Goal: Find specific page/section: Find specific page/section

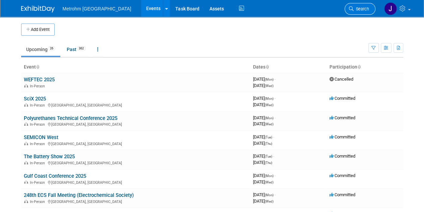
click at [354, 7] on span "Search" at bounding box center [361, 8] width 15 height 5
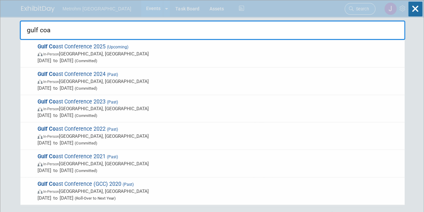
type input "gulf coas"
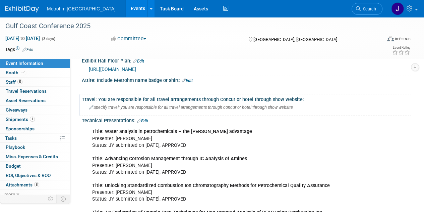
scroll to position [254, 0]
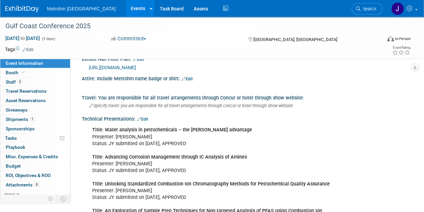
click at [147, 117] on link "Edit" at bounding box center [142, 119] width 11 height 5
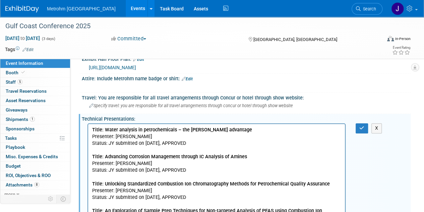
scroll to position [0, 0]
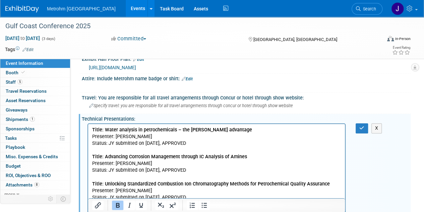
click at [216, 146] on p "Title: Water analysis in petrochemicals – the Karl Fischer Oven advantage Prese…" at bounding box center [216, 180] width 249 height 108
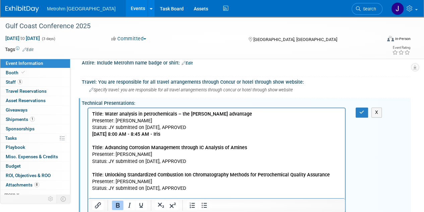
scroll to position [270, 0]
click at [202, 161] on p "10/15/2025 - 8:00 AM - 8:45 AM - Iris Title: Advancing Corrosion Management thr…" at bounding box center [216, 177] width 249 height 94
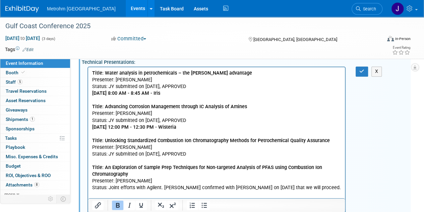
scroll to position [311, 0]
click at [218, 151] on p "10/14/2025 - 12:00 PM - 12:30 PM - Wisteria Title: Unlocking Standardized Combu…" at bounding box center [216, 156] width 249 height 67
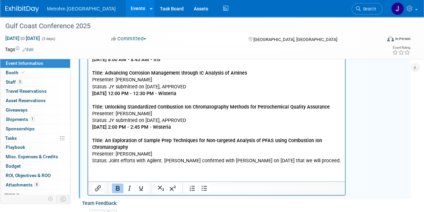
scroll to position [345, 0]
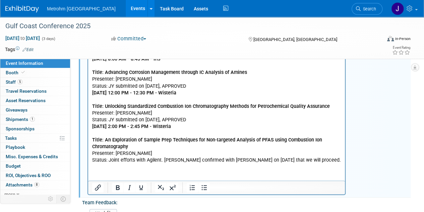
click at [302, 160] on p "10/14/2025 - 2:00 PM - 2:45 PM - Wisteria Title: An Exploration of Sample Prep …" at bounding box center [216, 143] width 249 height 40
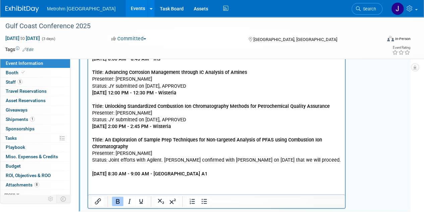
click at [114, 168] on p "Rich Text Area. Press ALT-0 for help." at bounding box center [216, 166] width 249 height 7
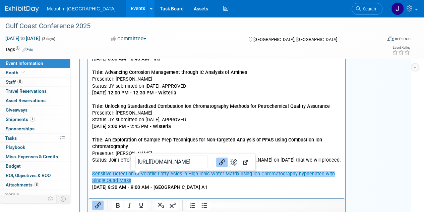
drag, startPoint x: 134, startPoint y: 180, endPoint x: 97, endPoint y: 175, distance: 37.6
click at [97, 175] on p "Sensitive Detection of Volatile Fatty Acids in High Ionic Water Matrix using Io…" at bounding box center [216, 176] width 249 height 13
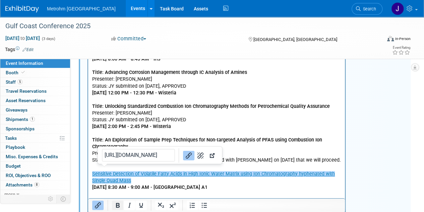
click at [118, 204] on icon "Bold" at bounding box center [118, 205] width 8 height 8
click at [163, 180] on p "Sensitive Detection of Volatile Fatty Acids in High Ionic Water Matrix using Io…" at bounding box center [216, 176] width 249 height 13
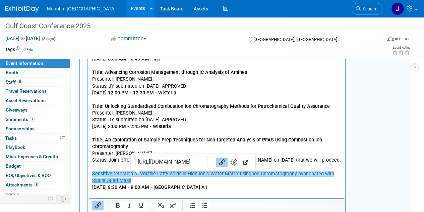
click at [218, 164] on icon "Link" at bounding box center [222, 162] width 8 height 8
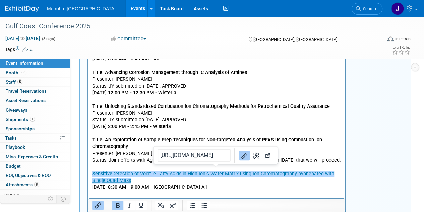
drag, startPoint x: 141, startPoint y: 180, endPoint x: 172, endPoint y: 204, distance: 39.0
click at [88, 174] on html "Title: Water analysis in petrochemicals – the Karl Fischer Oven advantage Prese…" at bounding box center [216, 112] width 257 height 158
click at [240, 155] on icon "Link" at bounding box center [244, 155] width 8 height 8
drag, startPoint x: 164, startPoint y: 179, endPoint x: 89, endPoint y: 174, distance: 75.6
click at [89, 174] on html "Title: Water analysis in petrochemicals – the Karl Fischer Oven advantage Prese…" at bounding box center [216, 112] width 257 height 158
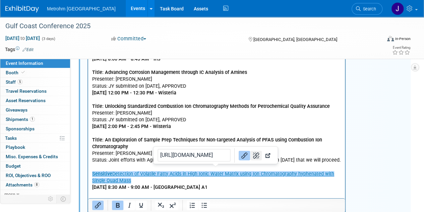
click at [252, 157] on icon "Remove link" at bounding box center [256, 155] width 8 height 8
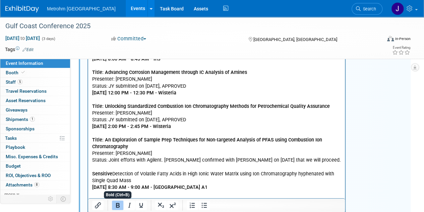
click at [119, 205] on icon "Bold" at bounding box center [118, 205] width 4 height 5
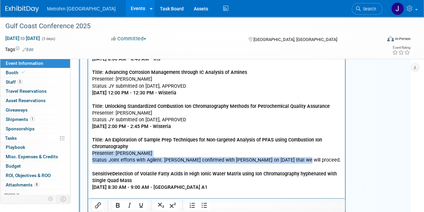
drag, startPoint x: 301, startPoint y: 158, endPoint x: 89, endPoint y: 153, distance: 211.6
click at [89, 153] on html "Title: Water analysis in petrochemicals – the Karl Fischer Oven advantage Prese…" at bounding box center [216, 112] width 257 height 158
copy p "Presenter: Jay Gandhi Status: Joint efforts with Agilent. Linx confirmed with J…"
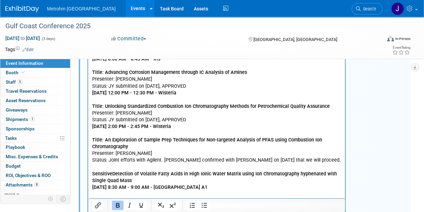
click at [138, 177] on p "Sensitive Detection of Volatile Fatty Acids in High Ionic Water Matrix using Io…" at bounding box center [216, 176] width 249 height 13
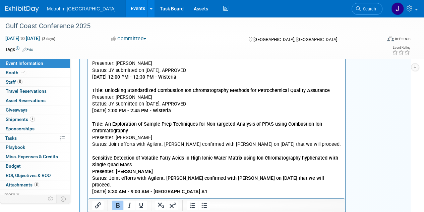
scroll to position [361, 0]
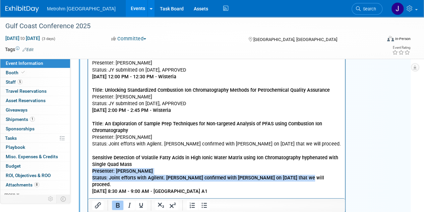
drag, startPoint x: 303, startPoint y: 178, endPoint x: 92, endPoint y: 170, distance: 211.7
click at [92, 170] on body "Title: Water analysis in petrochemicals – the Karl Fischer Oven advantage Prese…" at bounding box center [217, 106] width 250 height 175
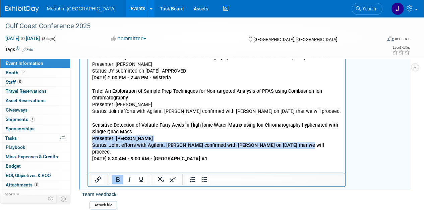
scroll to position [394, 0]
click at [120, 178] on icon "Bold" at bounding box center [118, 179] width 8 height 8
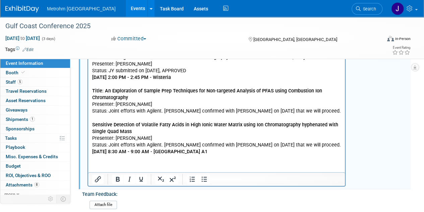
click at [302, 111] on p "10/14/2025 - 2:00 PM - 2:45 PM - Wisteria Title: An Exploration of Sample Prep …" at bounding box center [216, 94] width 249 height 40
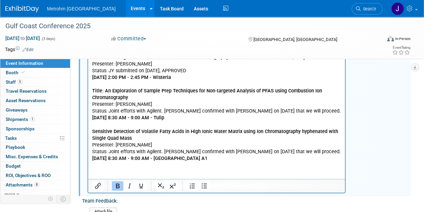
click at [163, 152] on p "Presenter: Jay Gandhi Status: Joint efforts with Agilent. Linx confirmed with J…" at bounding box center [216, 148] width 249 height 13
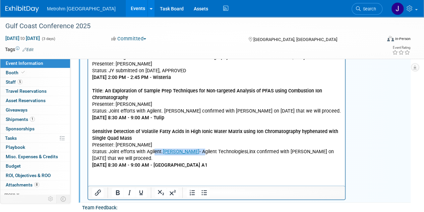
drag, startPoint x: 197, startPoint y: 153, endPoint x: 155, endPoint y: 153, distance: 41.9
click at [155, 153] on p "Presenter: Jay Gandhi Status: Joint efforts with Agilent. Sue Dantonio - Agilen…" at bounding box center [216, 152] width 249 height 20
click at [216, 169] on html "Title: Water analysis in petrochemicals – the Karl Fischer Oven advantage Prese…" at bounding box center [216, 76] width 257 height 184
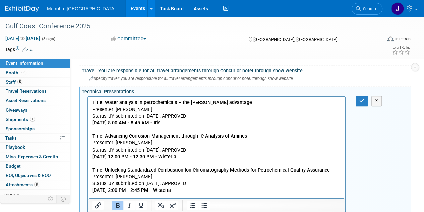
scroll to position [281, 0]
drag, startPoint x: 186, startPoint y: 122, endPoint x: 89, endPoint y: 124, distance: 97.2
click at [89, 124] on html "Title: Water analysis in petrochemicals – the Karl Fischer Oven advantage Prese…" at bounding box center [216, 189] width 257 height 184
copy b "[DATE] 8:00 AM - 8:45 AM - Iris"
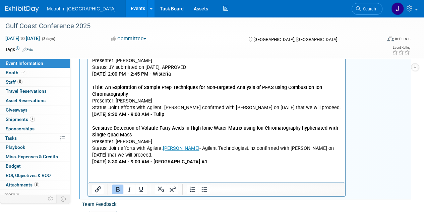
scroll to position [397, 0]
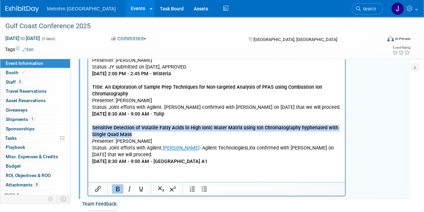
drag, startPoint x: 136, startPoint y: 134, endPoint x: 91, endPoint y: 128, distance: 46.1
click at [91, 128] on html "Title: Water analysis in petrochemicals – the Karl Fischer Oven advantage Prese…" at bounding box center [216, 73] width 257 height 184
copy b "Sensitive Detection of Volatile Fatty Acids in High Ionic Water Matrix using Io…"
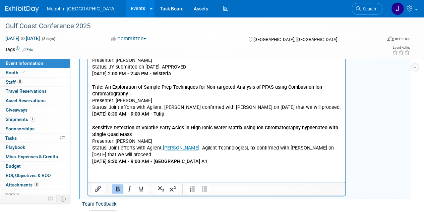
click at [200, 162] on p "[DATE] 8:30 AM - 9:00 AM - [GEOGRAPHIC_DATA] A1" at bounding box center [216, 161] width 249 height 7
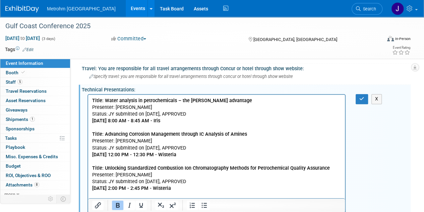
scroll to position [282, 0]
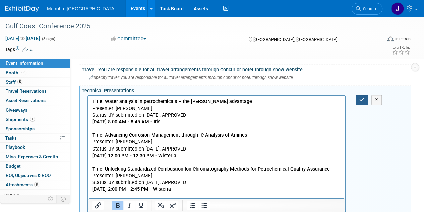
click at [360, 97] on icon "button" at bounding box center [361, 99] width 5 height 5
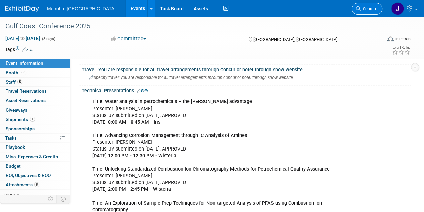
click at [358, 8] on icon at bounding box center [358, 8] width 5 height 5
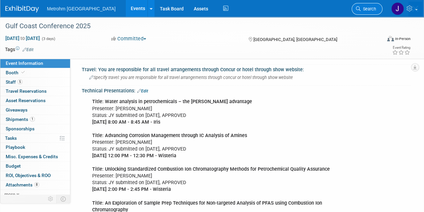
scroll to position [0, 0]
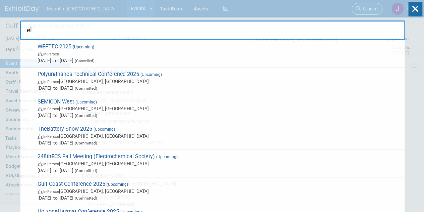
type input "ele"
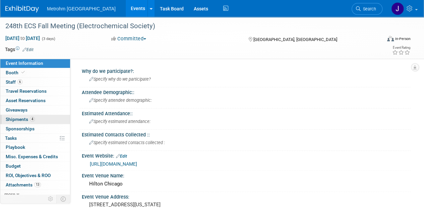
click at [57, 119] on link "4 Shipments 4" at bounding box center [35, 119] width 70 height 9
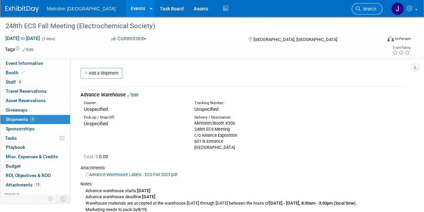
click at [365, 7] on span "Search" at bounding box center [368, 8] width 15 height 5
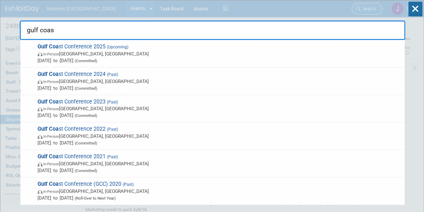
type input "gulf coast"
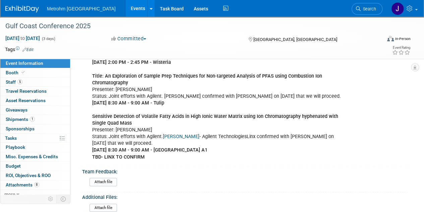
scroll to position [409, 0]
